Goal: Information Seeking & Learning: Stay updated

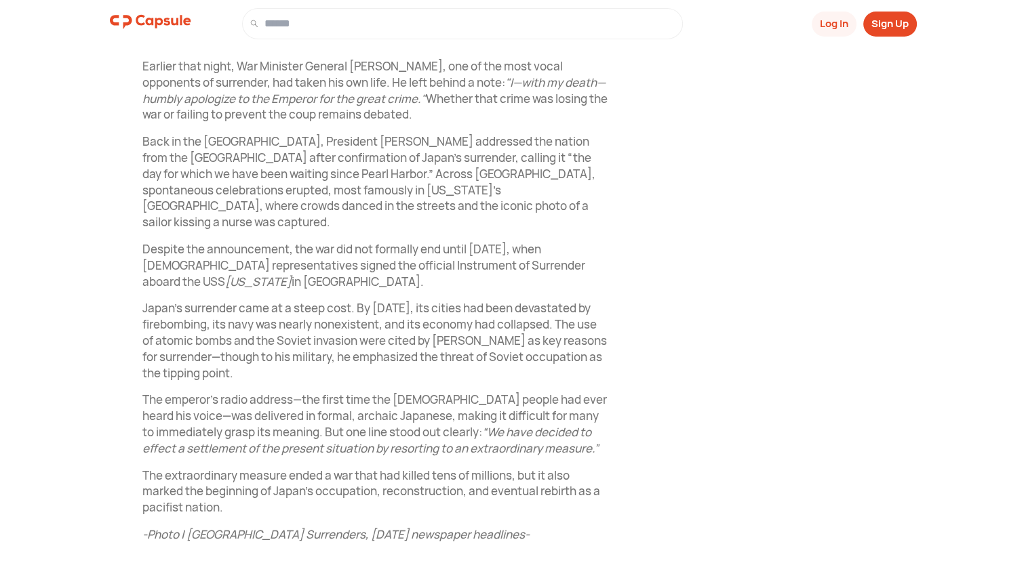
scroll to position [1076, 0]
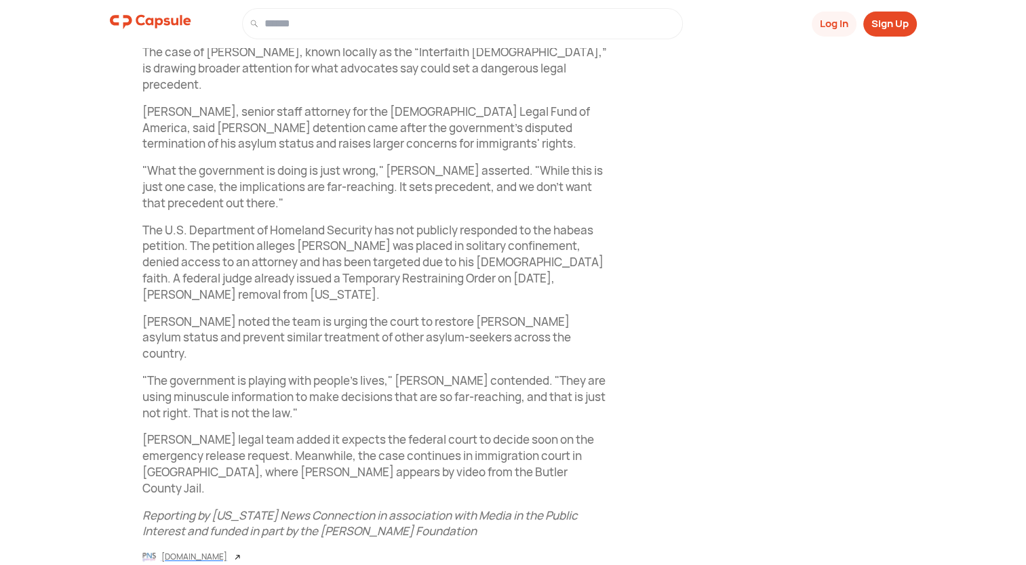
scroll to position [616, 0]
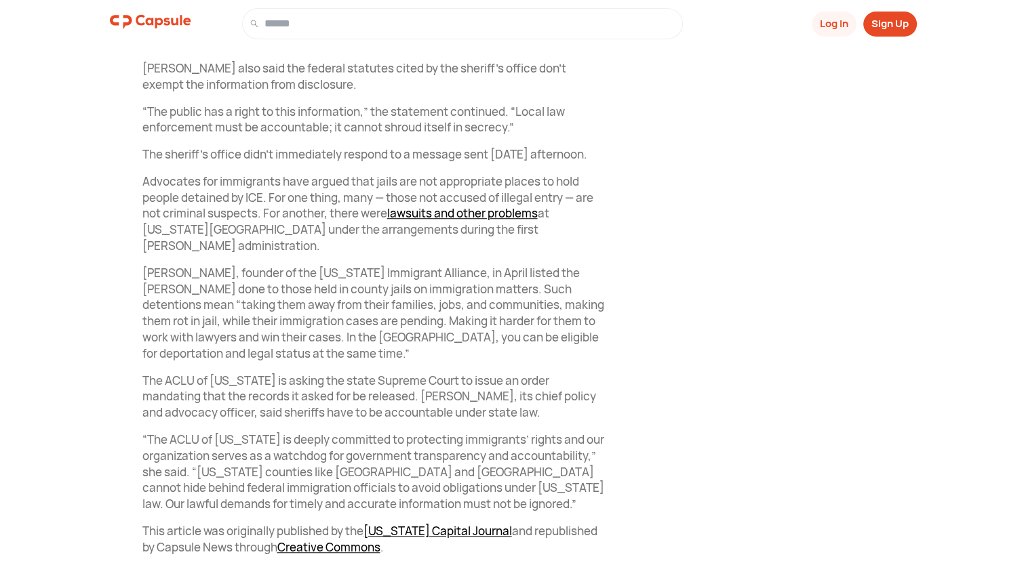
scroll to position [1063, 0]
